Goal: Transaction & Acquisition: Purchase product/service

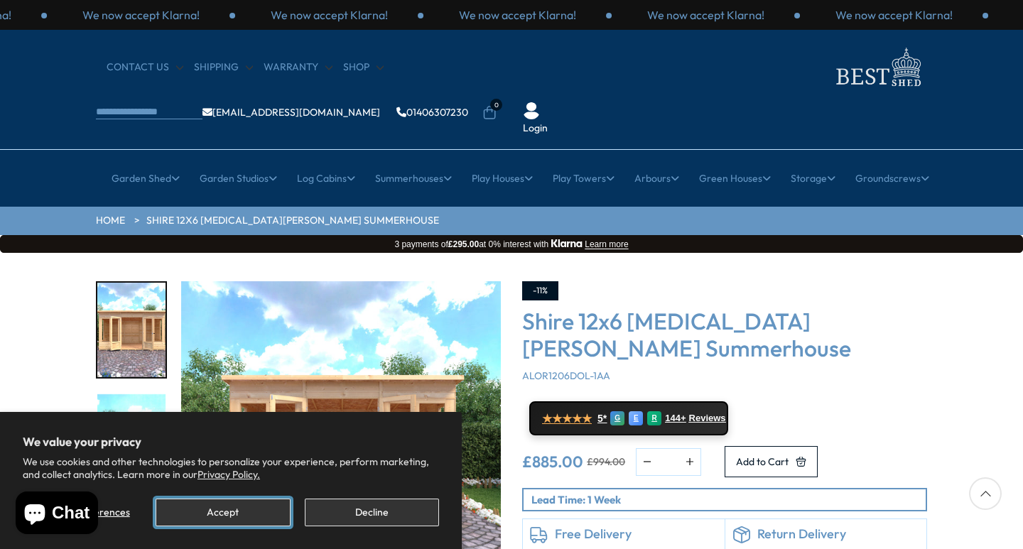
click at [227, 516] on button "Accept" at bounding box center [223, 513] width 134 height 28
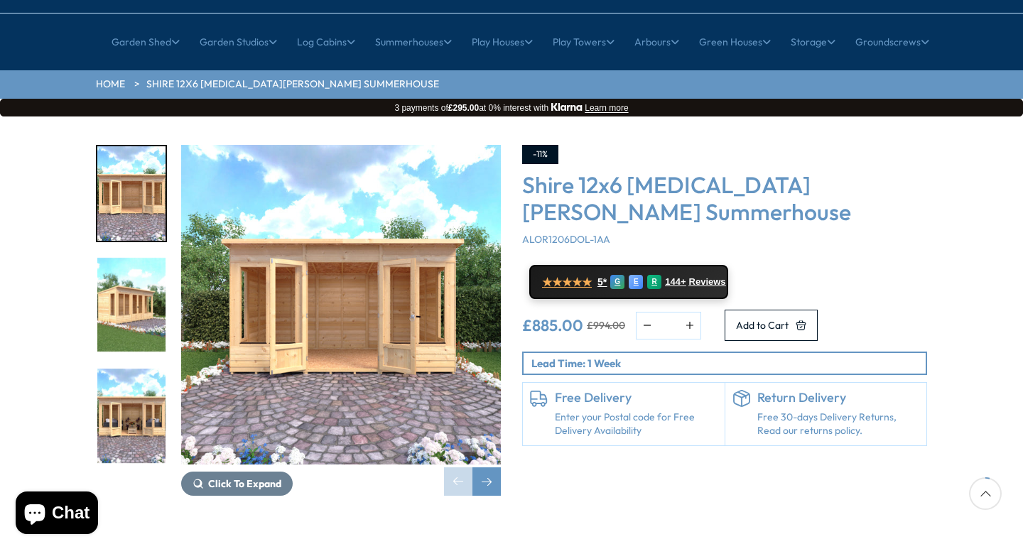
scroll to position [142, 0]
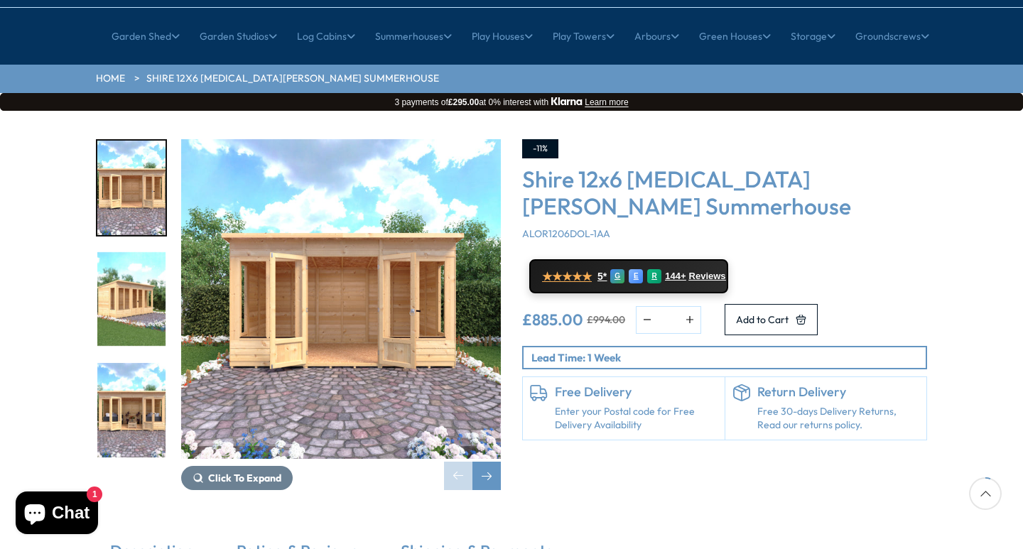
click at [309, 293] on img "1 / 9" at bounding box center [341, 299] width 320 height 320
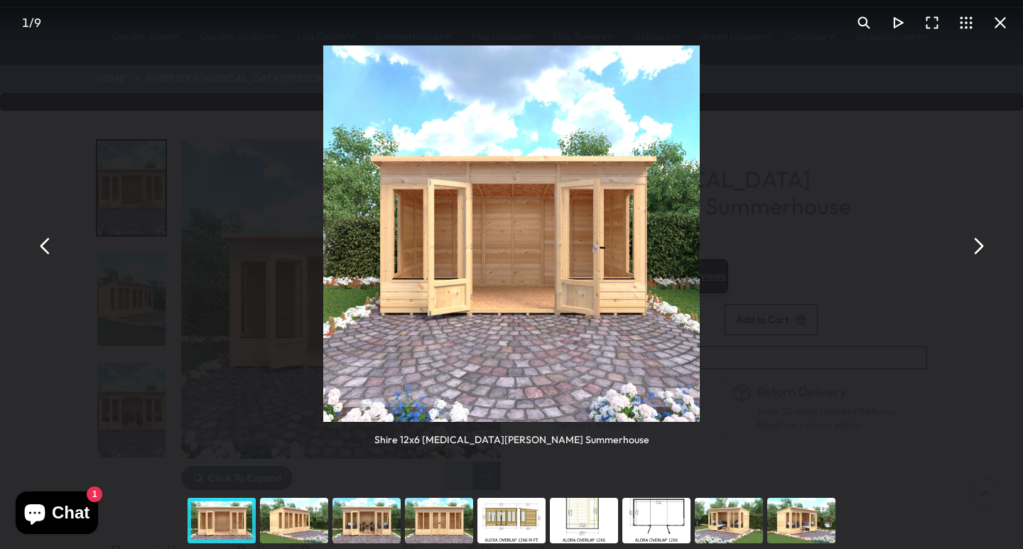
click at [305, 517] on div "You can close this modal content with the ESC key" at bounding box center [294, 520] width 72 height 57
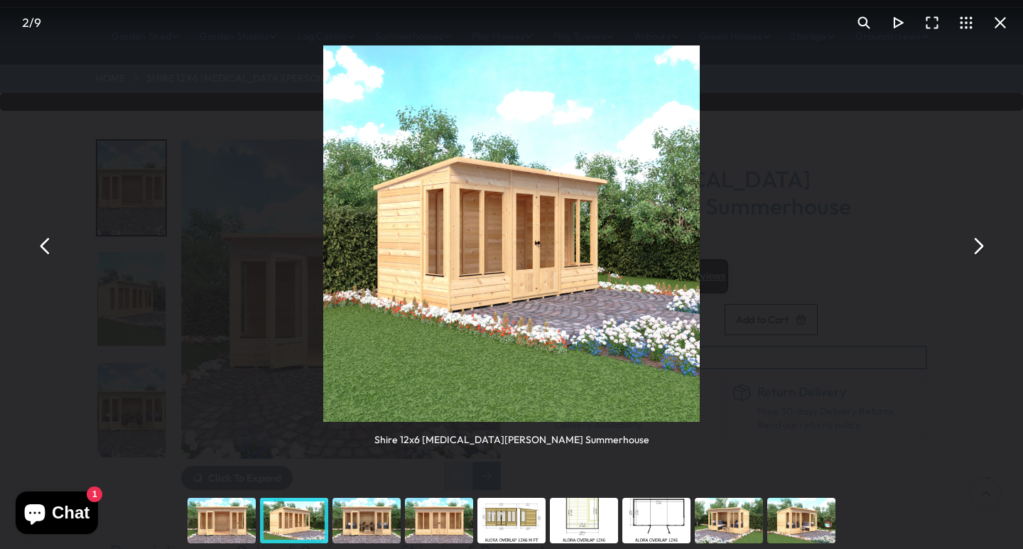
click at [372, 521] on div "You can close this modal content with the ESC key" at bounding box center [366, 520] width 72 height 57
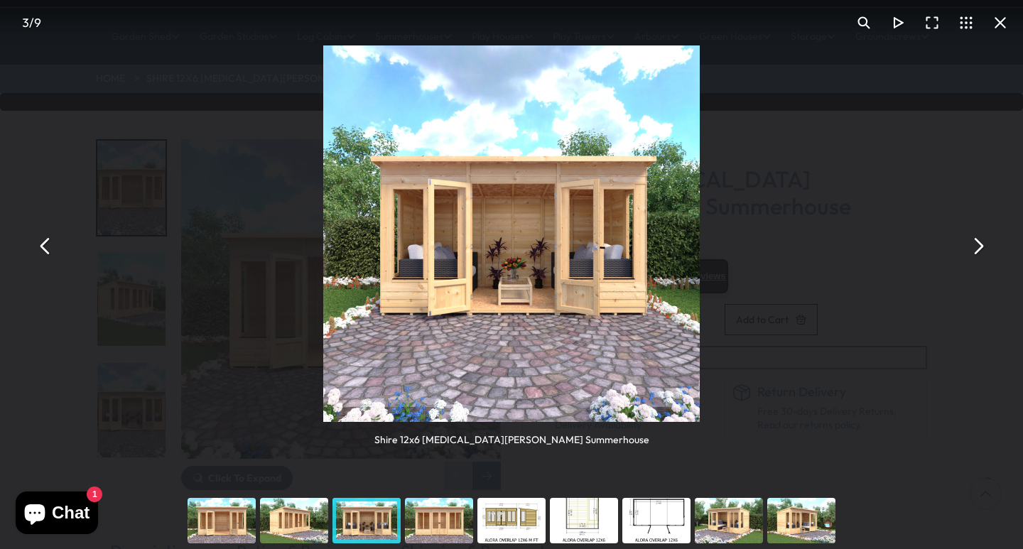
click at [440, 521] on div "You can close this modal content with the ESC key" at bounding box center [439, 520] width 72 height 57
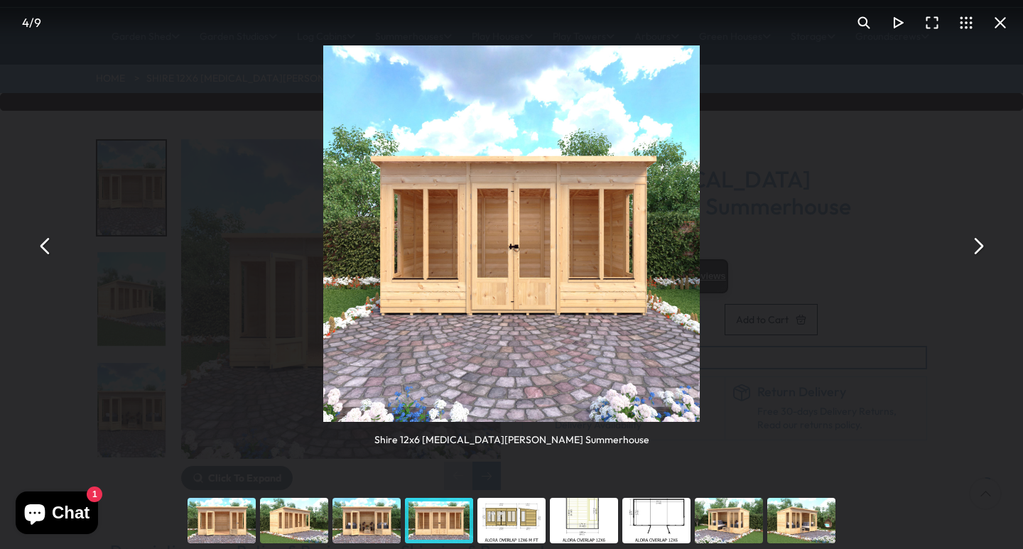
click at [742, 528] on div "You can close this modal content with the ESC key" at bounding box center [729, 520] width 72 height 57
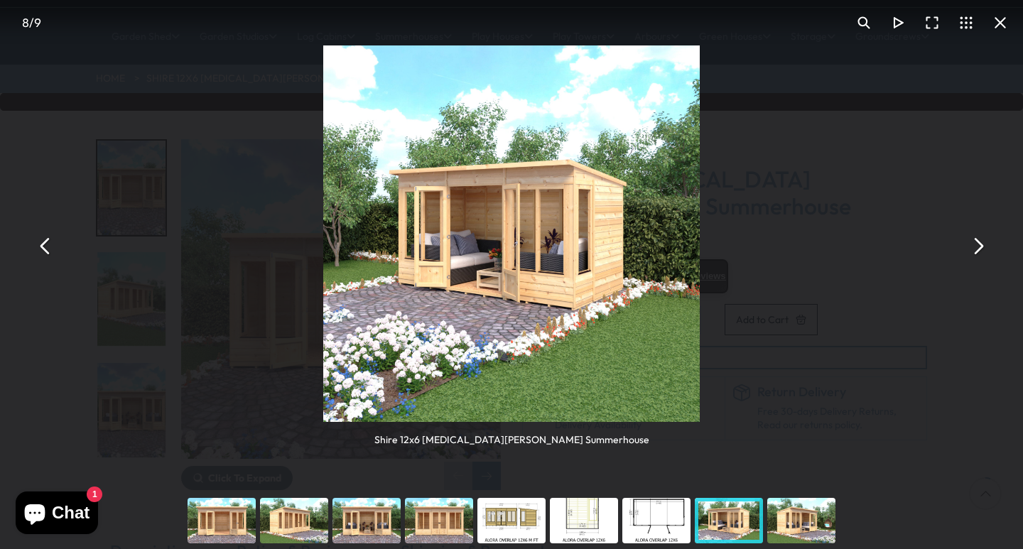
click at [796, 526] on div "You can close this modal content with the ESC key" at bounding box center [801, 520] width 72 height 57
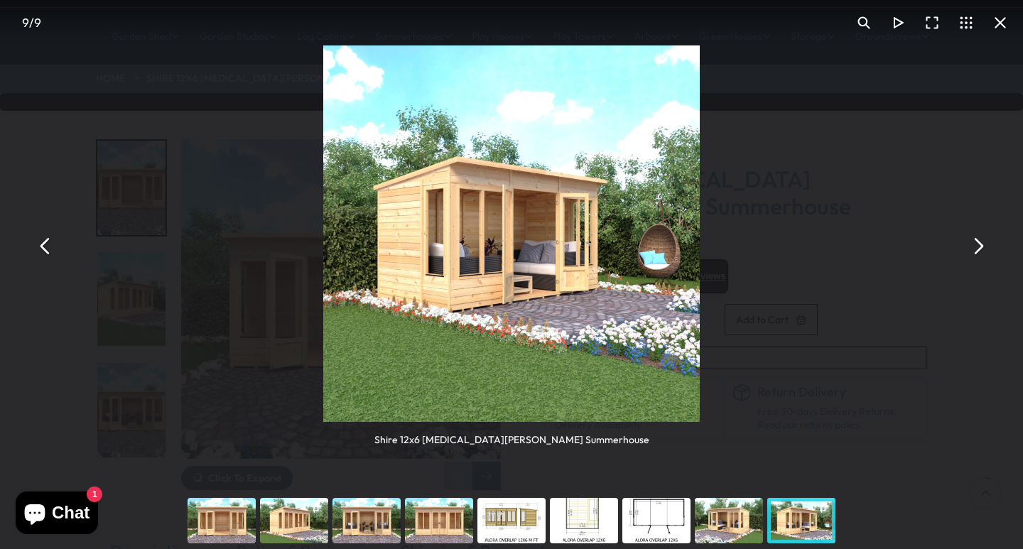
click at [1004, 19] on button "You can close this modal content with the ESC key" at bounding box center [1000, 23] width 34 height 34
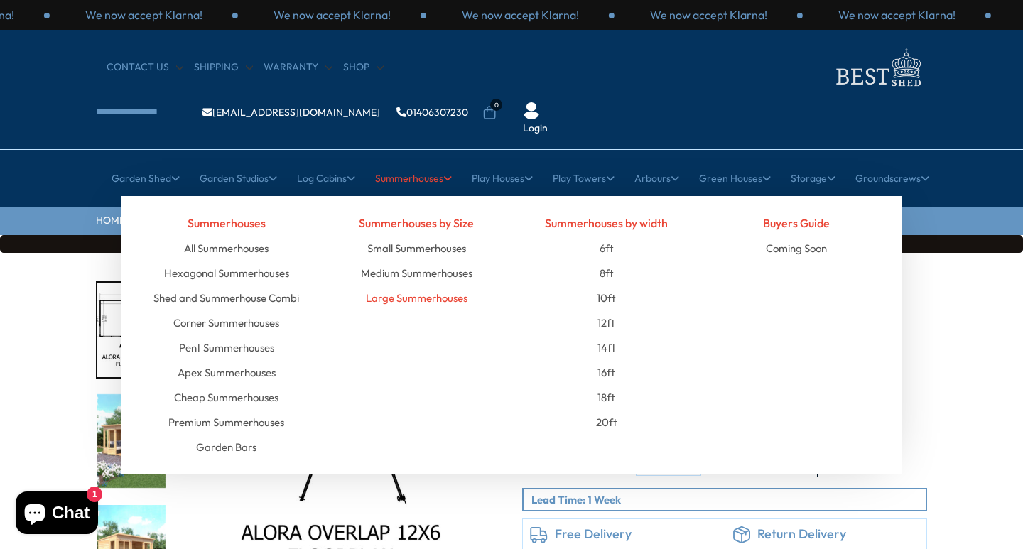
click at [443, 286] on link "Large Summerhouses" at bounding box center [417, 298] width 102 height 25
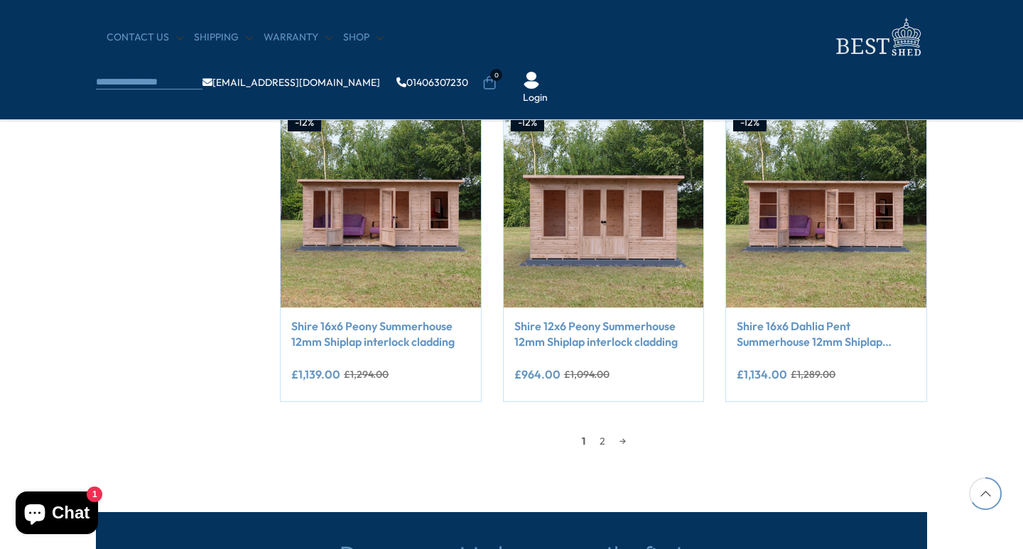
scroll to position [1208, 0]
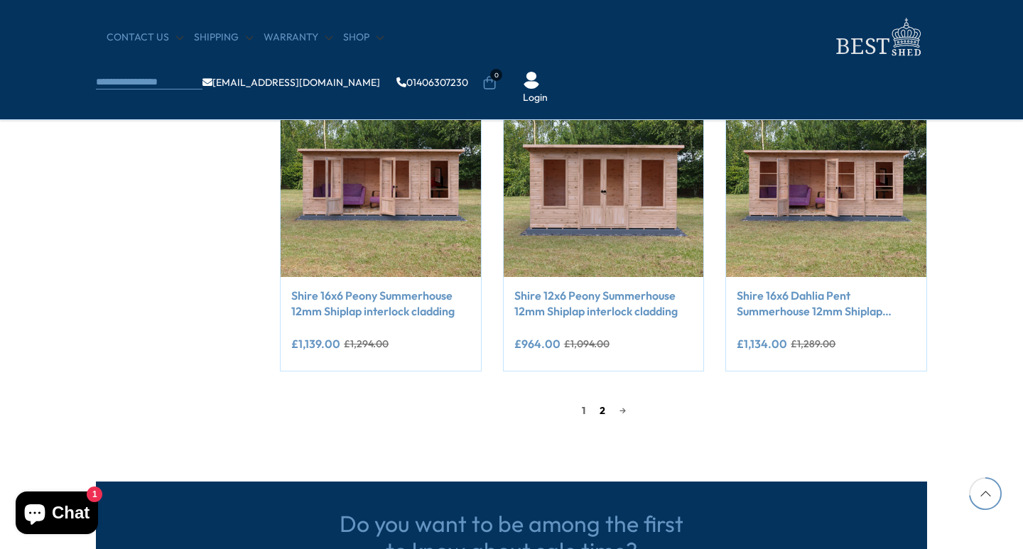
click at [599, 413] on link "2" at bounding box center [602, 410] width 20 height 21
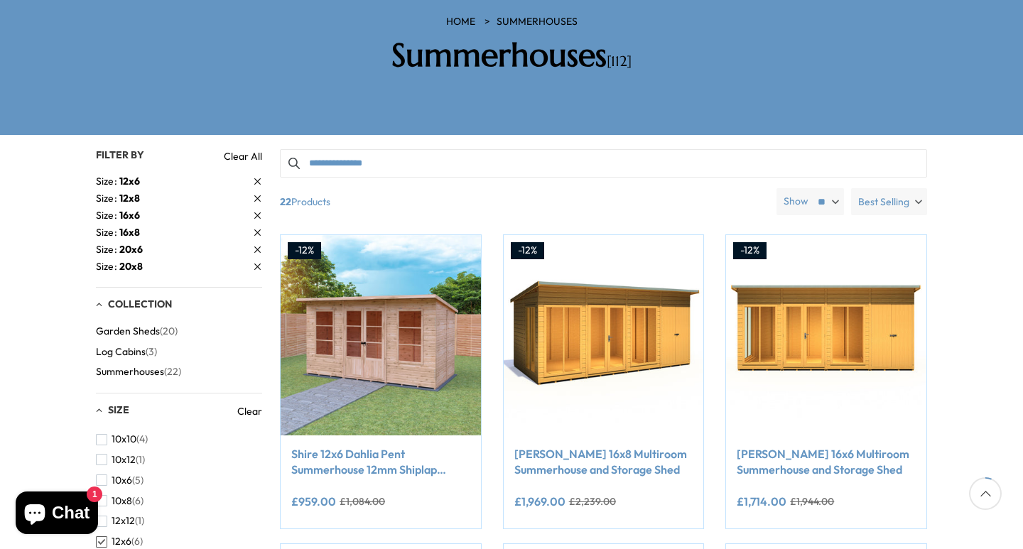
scroll to position [58, 0]
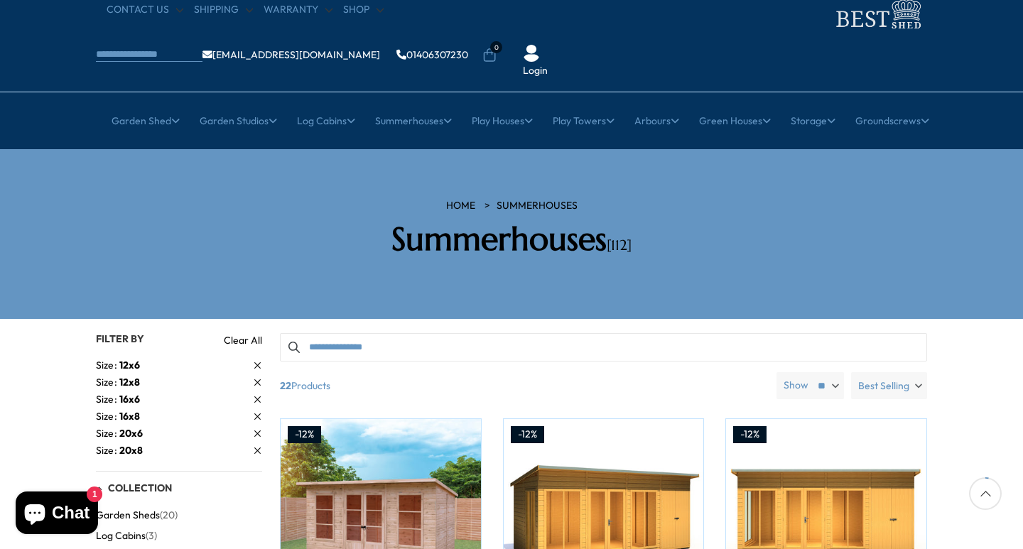
click at [900, 372] on span "Best Selling" at bounding box center [883, 385] width 51 height 27
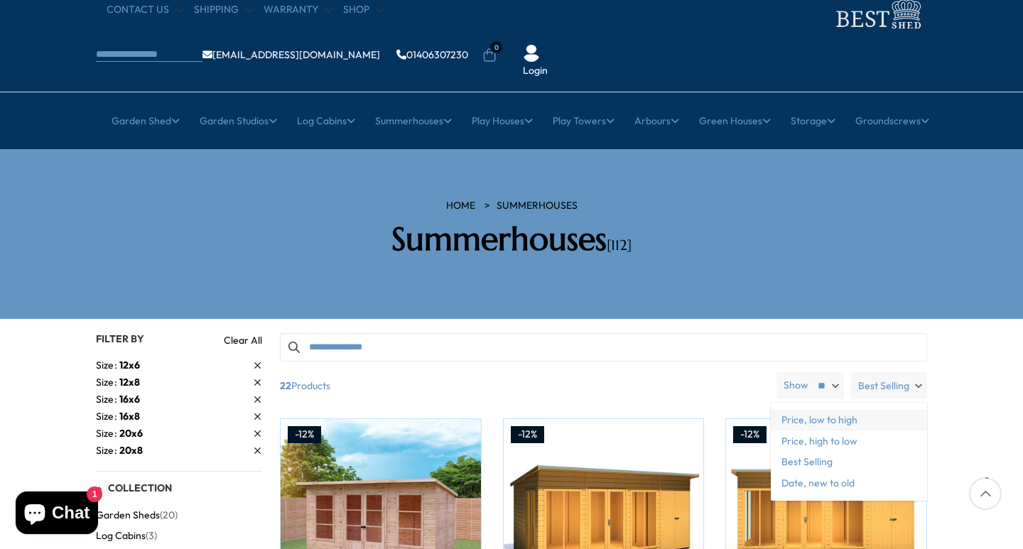
click at [845, 410] on span "Price, low to high" at bounding box center [849, 420] width 156 height 21
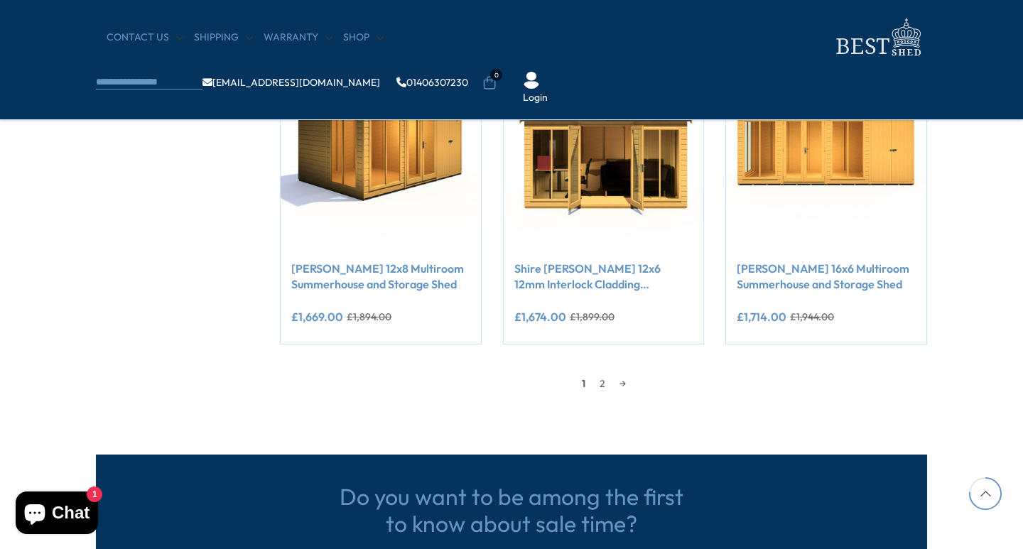
scroll to position [1265, 0]
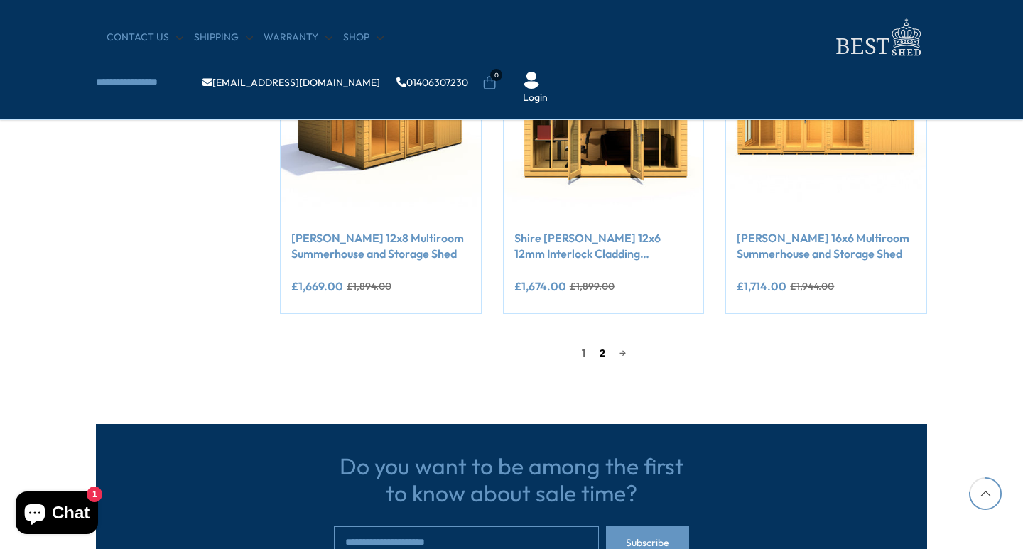
click at [596, 352] on link "2" at bounding box center [602, 352] width 20 height 21
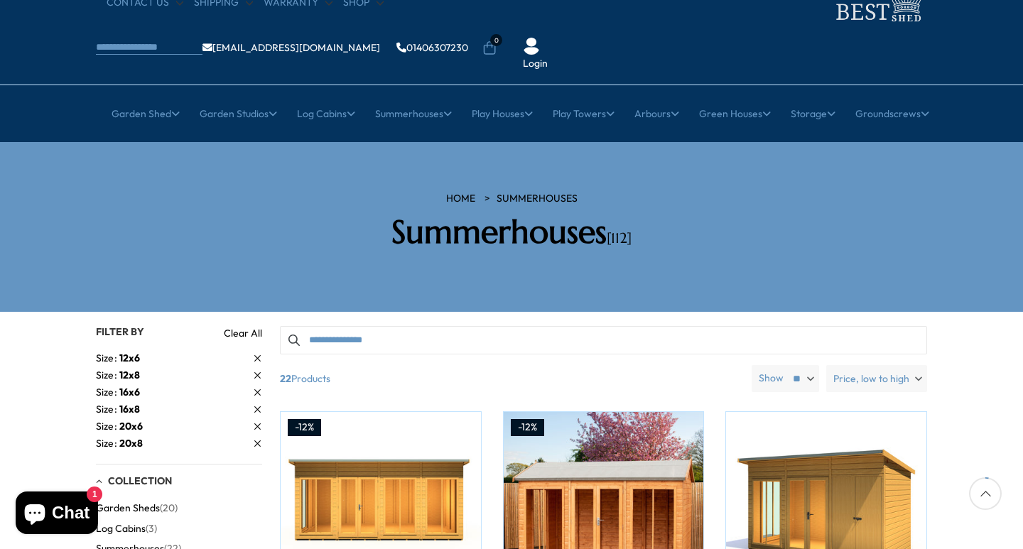
scroll to position [58, 0]
